Goal: Find contact information: Find contact information

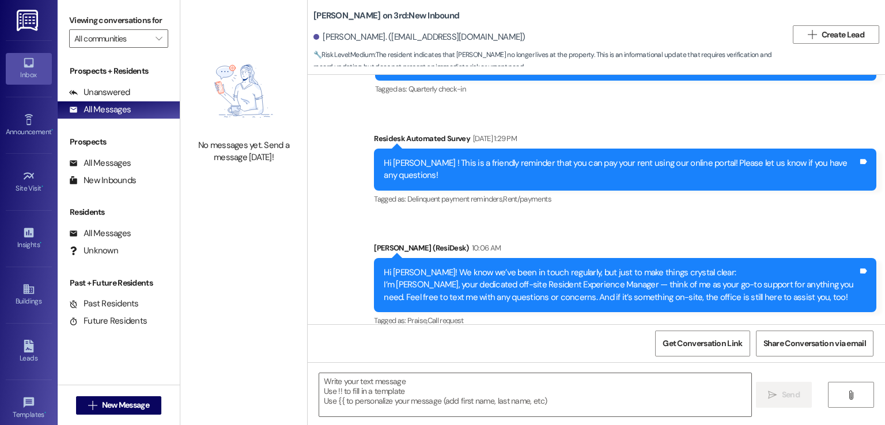
scroll to position [3004, 0]
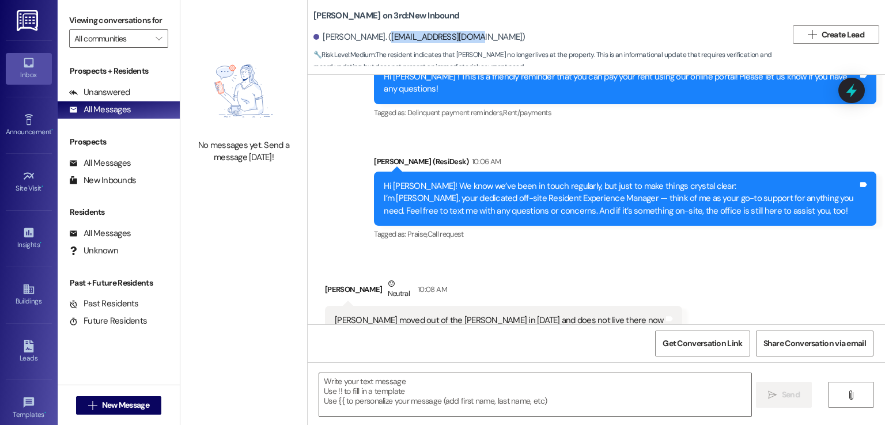
drag, startPoint x: 457, startPoint y: 35, endPoint x: 376, endPoint y: 35, distance: 80.6
click at [376, 35] on div "[PERSON_NAME]. ([EMAIL_ADDRESS][DOMAIN_NAME])" at bounding box center [419, 37] width 212 height 12
copy div "[EMAIL_ADDRESS][DOMAIN_NAME]"
